Goal: Task Accomplishment & Management: Manage account settings

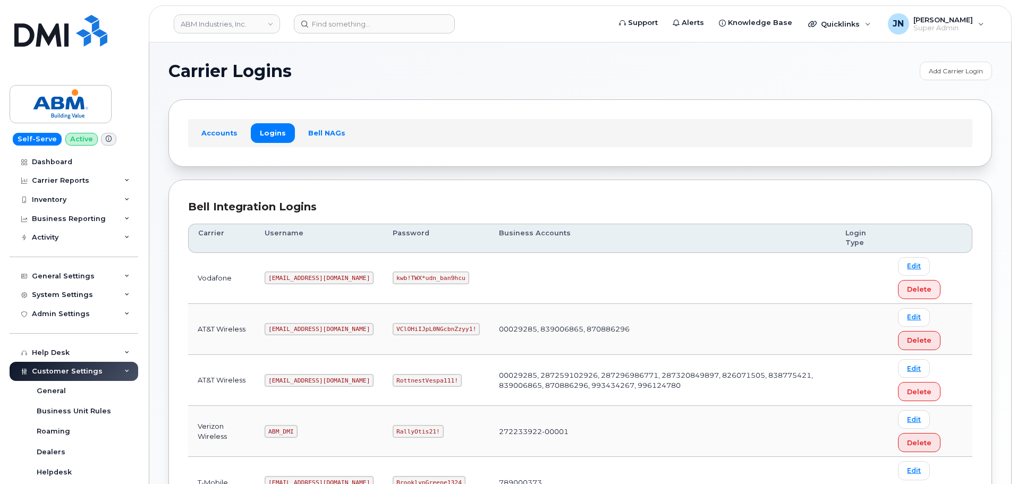
scroll to position [142, 0]
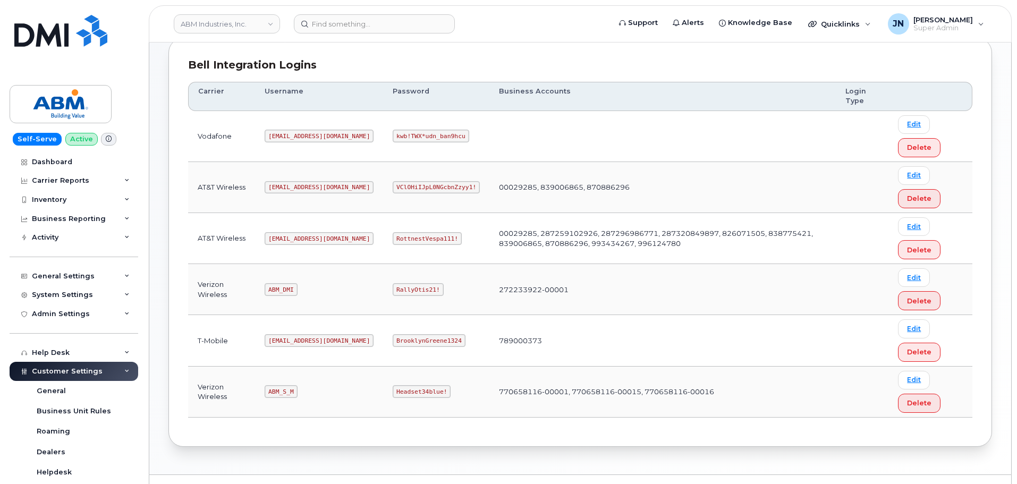
click at [295, 234] on code "[EMAIL_ADDRESS][DOMAIN_NAME]" at bounding box center [319, 238] width 109 height 13
click at [295, 234] on code "abm@dminc.com" at bounding box center [319, 238] width 109 height 13
copy code "abm@dminc.com"
click at [393, 239] on code "RottnestVespa111!" at bounding box center [427, 238] width 69 height 13
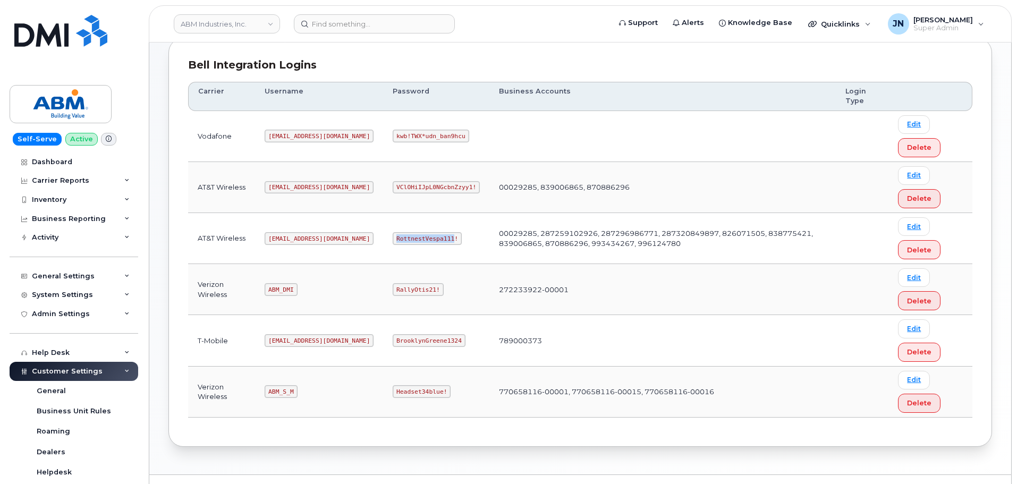
click at [393, 239] on code "RottnestVespa111!" at bounding box center [427, 238] width 69 height 13
click at [393, 240] on code "RottnestVespa111!" at bounding box center [427, 238] width 69 height 13
copy code "RottnestVespa111!"
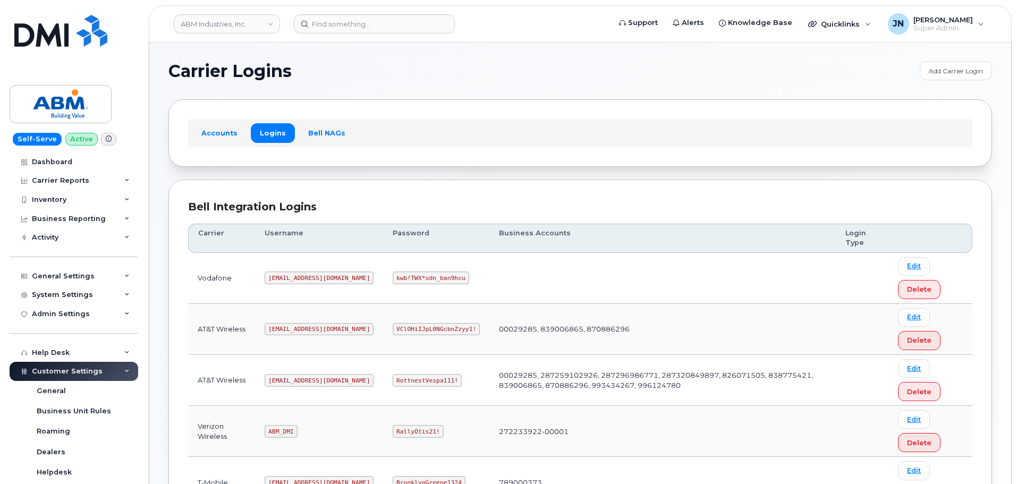
scroll to position [142, 0]
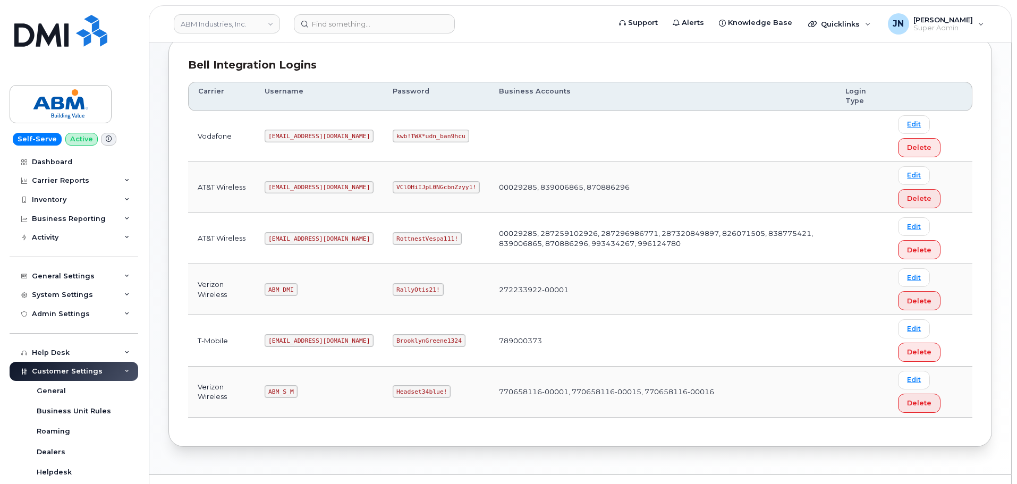
click at [279, 387] on code "ABM_S_M" at bounding box center [281, 391] width 32 height 13
copy code "ABM_S_M"
click at [393, 390] on code "Headset34blue!" at bounding box center [422, 391] width 58 height 13
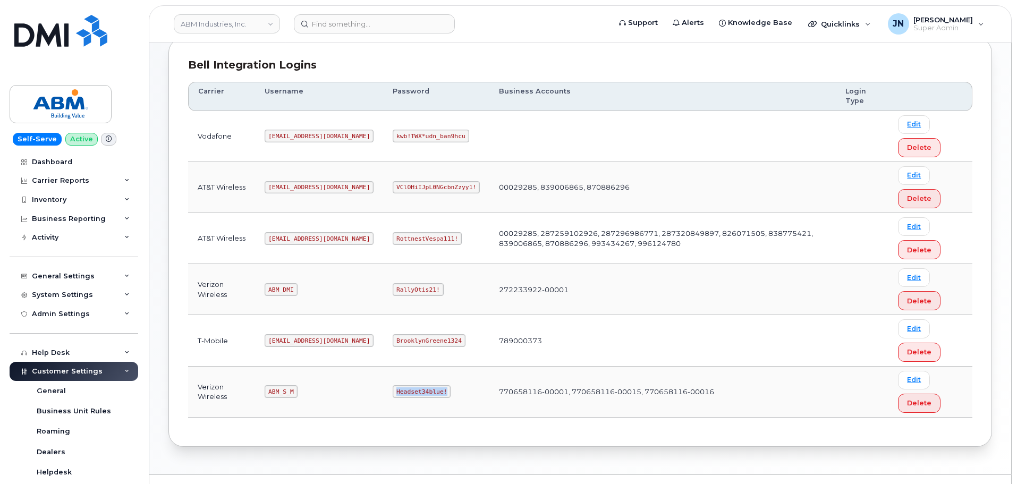
click at [393, 390] on code "Headset34blue!" at bounding box center [422, 391] width 58 height 13
copy code "Headset34blue!"
click at [288, 391] on code "ABM_S_M" at bounding box center [281, 391] width 32 height 13
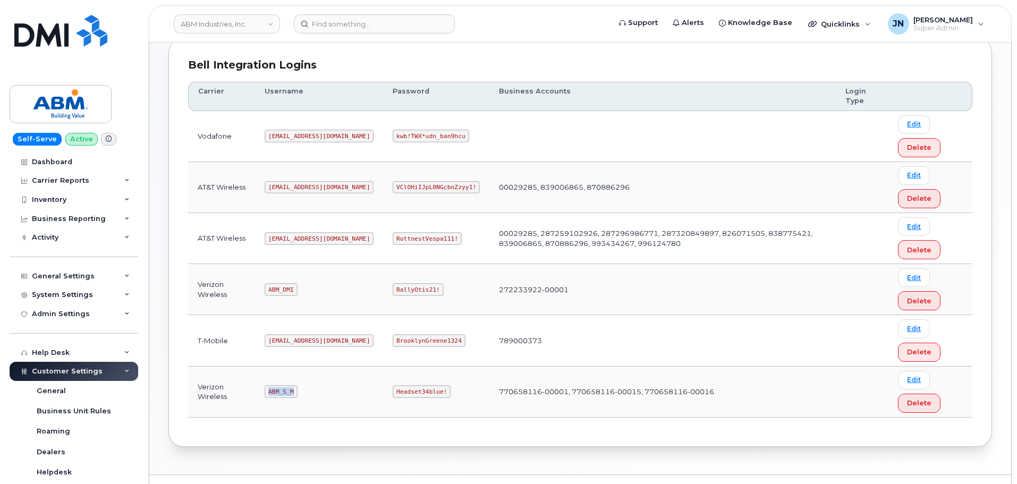
copy code "ABM_S_M"
click at [393, 391] on code "Headset34blue!" at bounding box center [422, 391] width 58 height 13
copy code "Headset34blue!"
